Goal: Find specific page/section: Find specific page/section

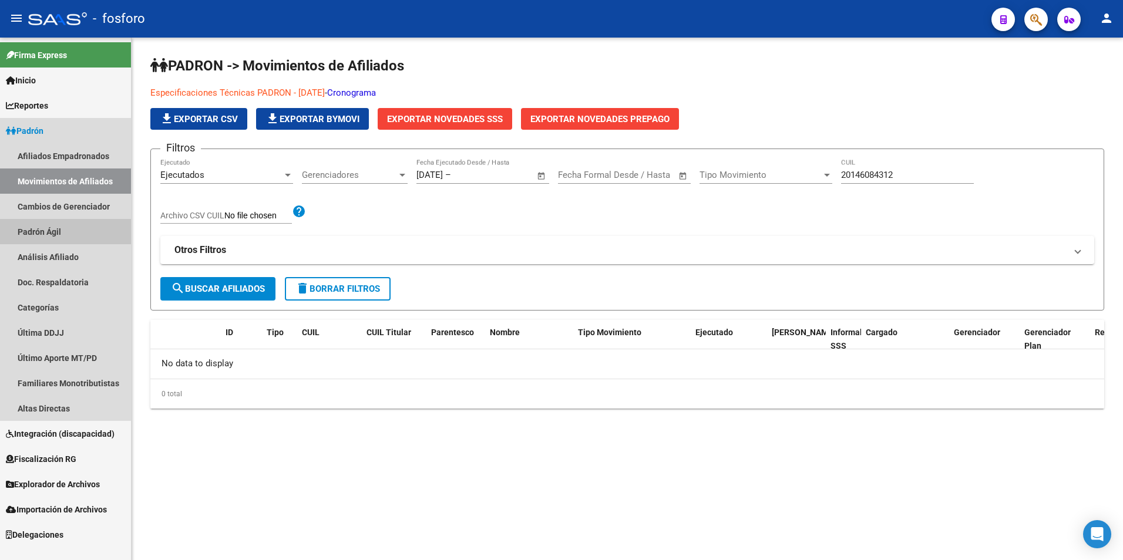
click at [45, 227] on link "Padrón Ágil" at bounding box center [65, 231] width 131 height 25
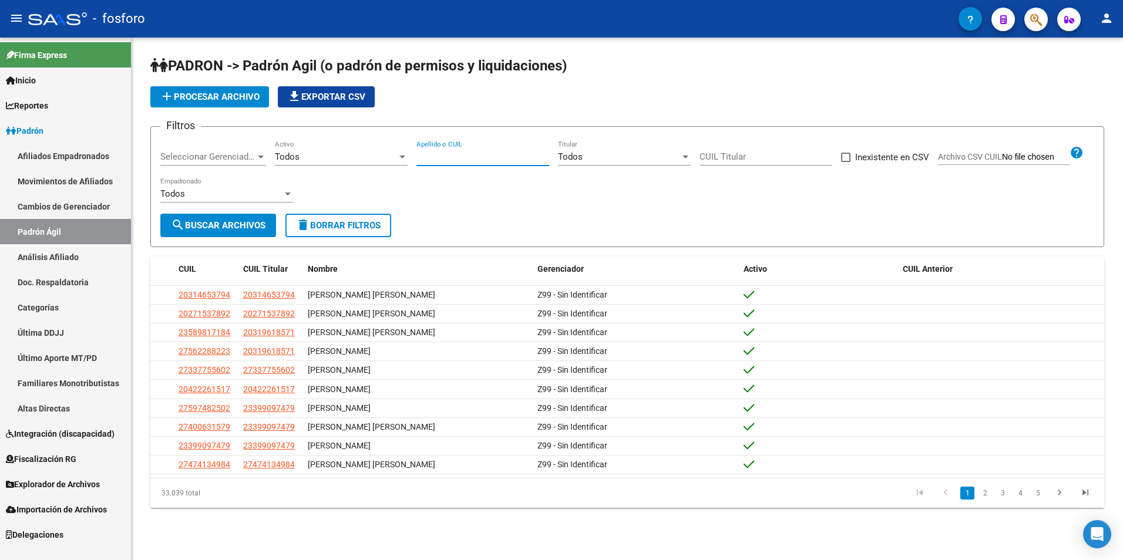
click at [506, 153] on input "Apellido o CUIL" at bounding box center [482, 156] width 133 height 11
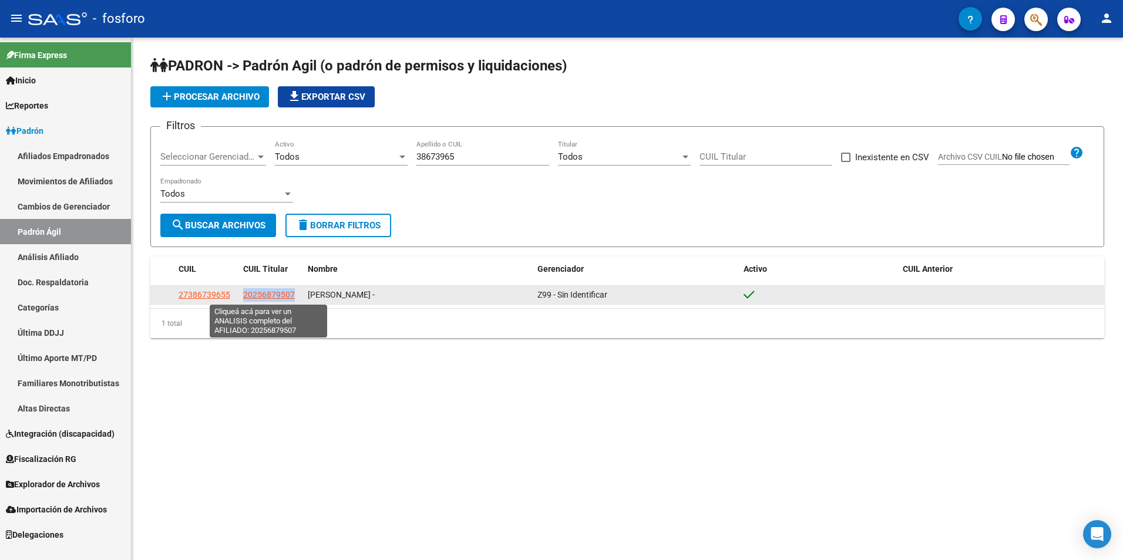
drag, startPoint x: 238, startPoint y: 297, endPoint x: 293, endPoint y: 298, distance: 55.2
click at [293, 298] on div "27386739655 20256879507 [PERSON_NAME] - Z99 - Sin Identificar" at bounding box center [626, 295] width 953 height 19
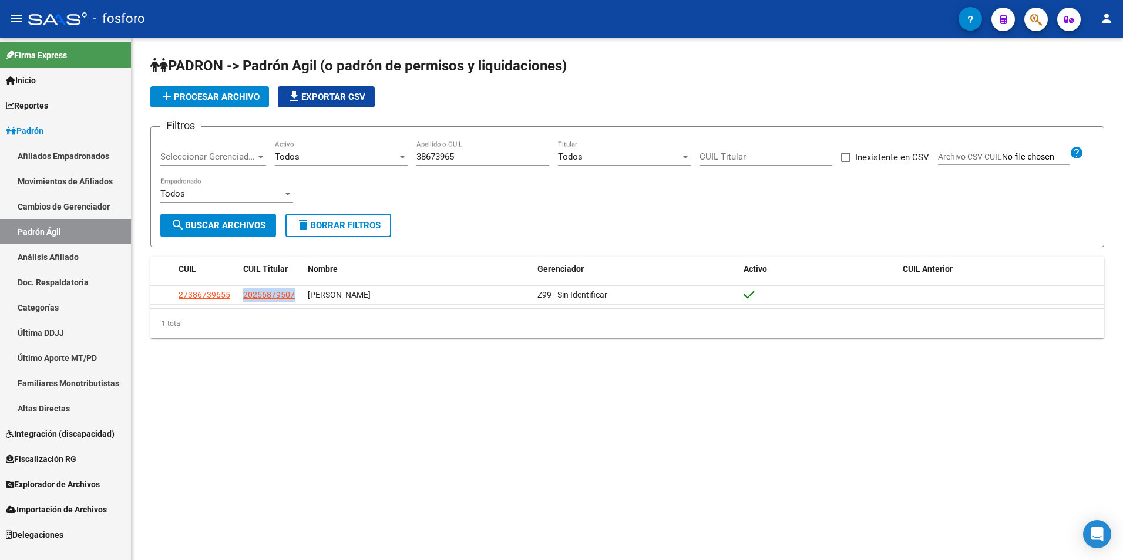
copy div "20256879507"
drag, startPoint x: 483, startPoint y: 149, endPoint x: 409, endPoint y: 156, distance: 74.4
click at [409, 156] on div "Filtros Seleccionar Gerenciador Seleccionar Gerenciador Todos Activo 38673965 A…" at bounding box center [627, 175] width 934 height 78
click at [433, 153] on input "38673965" at bounding box center [482, 156] width 133 height 11
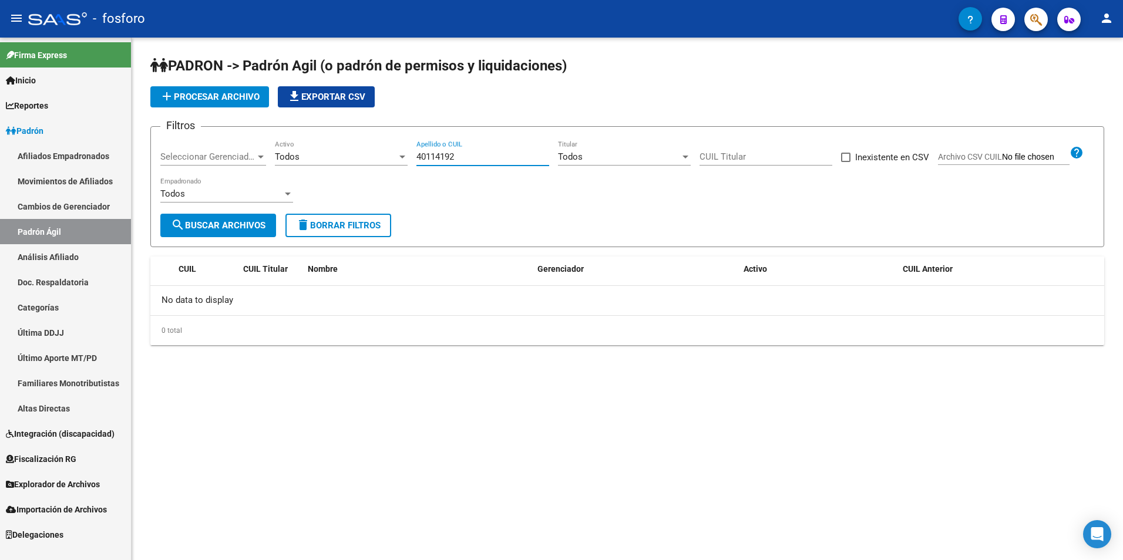
type input "40114192"
click at [257, 230] on span "search Buscar Archivos" at bounding box center [218, 225] width 95 height 11
